Goal: Transaction & Acquisition: Subscribe to service/newsletter

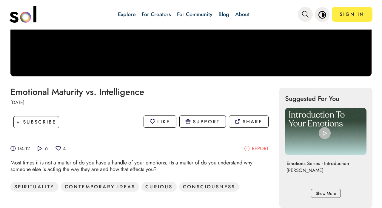
scroll to position [147, 0]
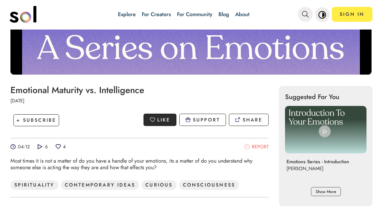
click at [166, 121] on p "LIKE" at bounding box center [163, 119] width 13 height 7
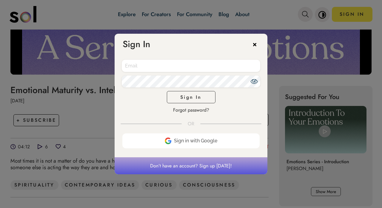
type input "[EMAIL_ADDRESS][DOMAIN_NAME]"
click at [191, 97] on button "Sign In" at bounding box center [191, 97] width 49 height 12
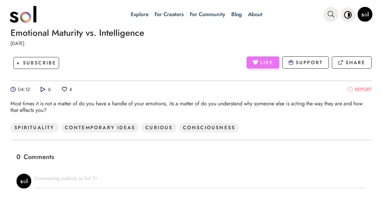
scroll to position [205, 0]
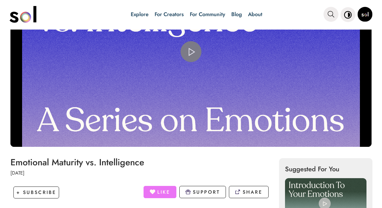
click at [191, 52] on span "Video Player" at bounding box center [191, 52] width 0 height 0
